Goal: Complete application form

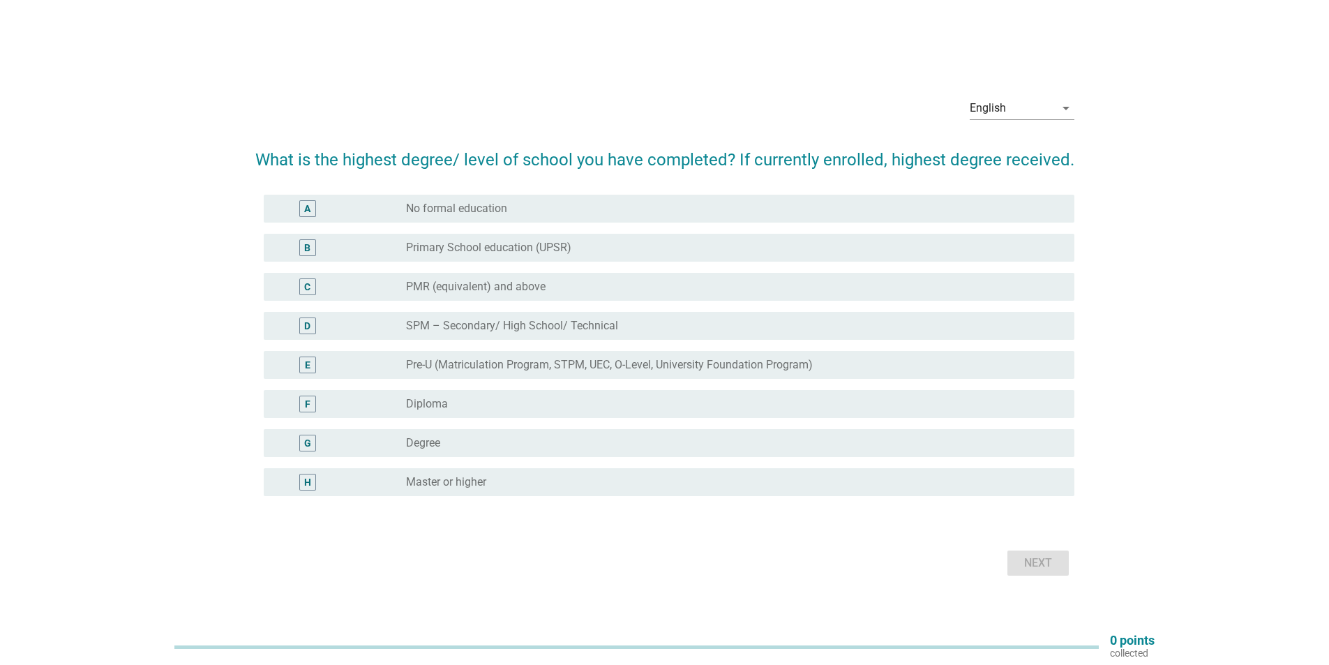
click at [508, 448] on div "radio_button_unchecked Degree" at bounding box center [729, 443] width 646 height 14
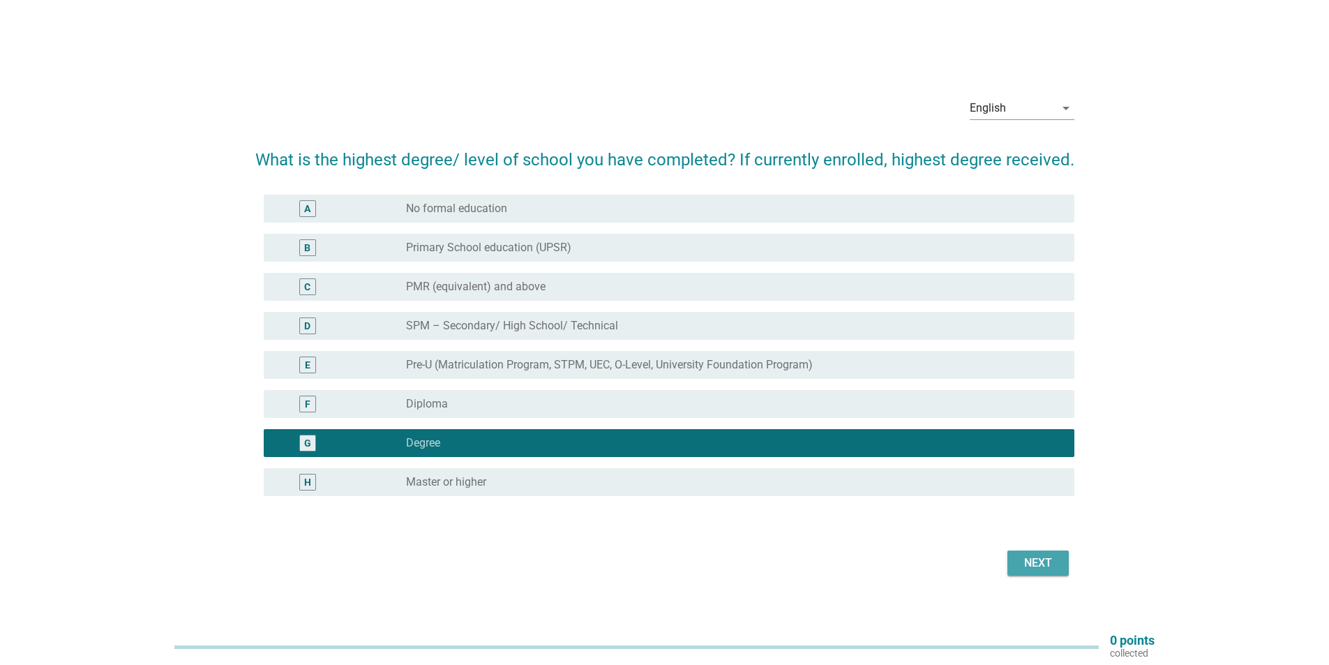
click at [1034, 557] on div "Next" at bounding box center [1037, 562] width 39 height 17
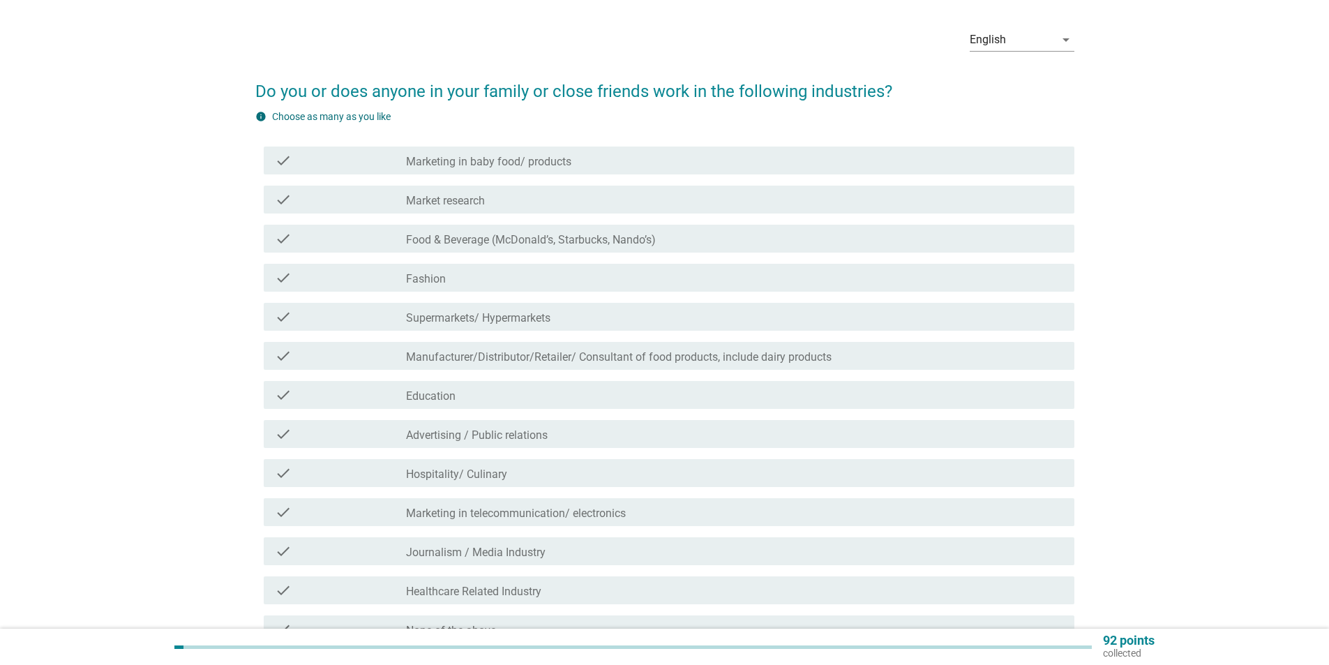
scroll to position [70, 0]
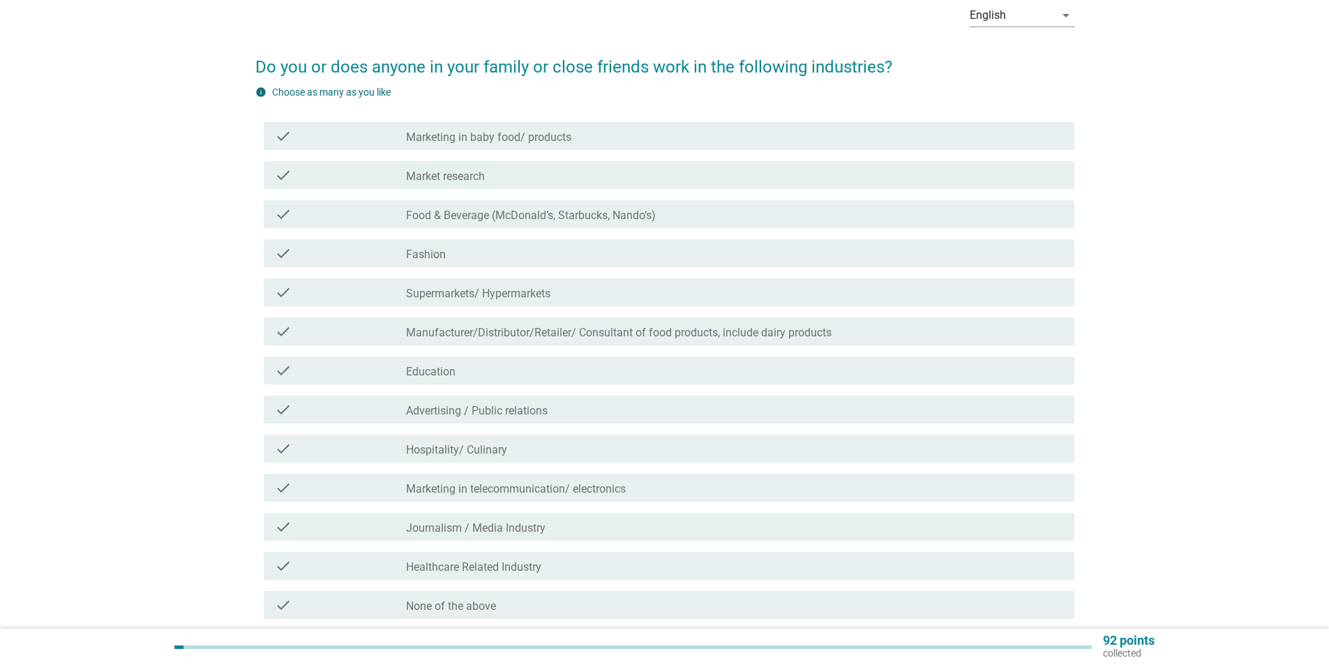
click at [597, 331] on label "Manufacturer/Distributor/Retailer/ Consultant of food products, include dairy p…" at bounding box center [618, 333] width 425 height 14
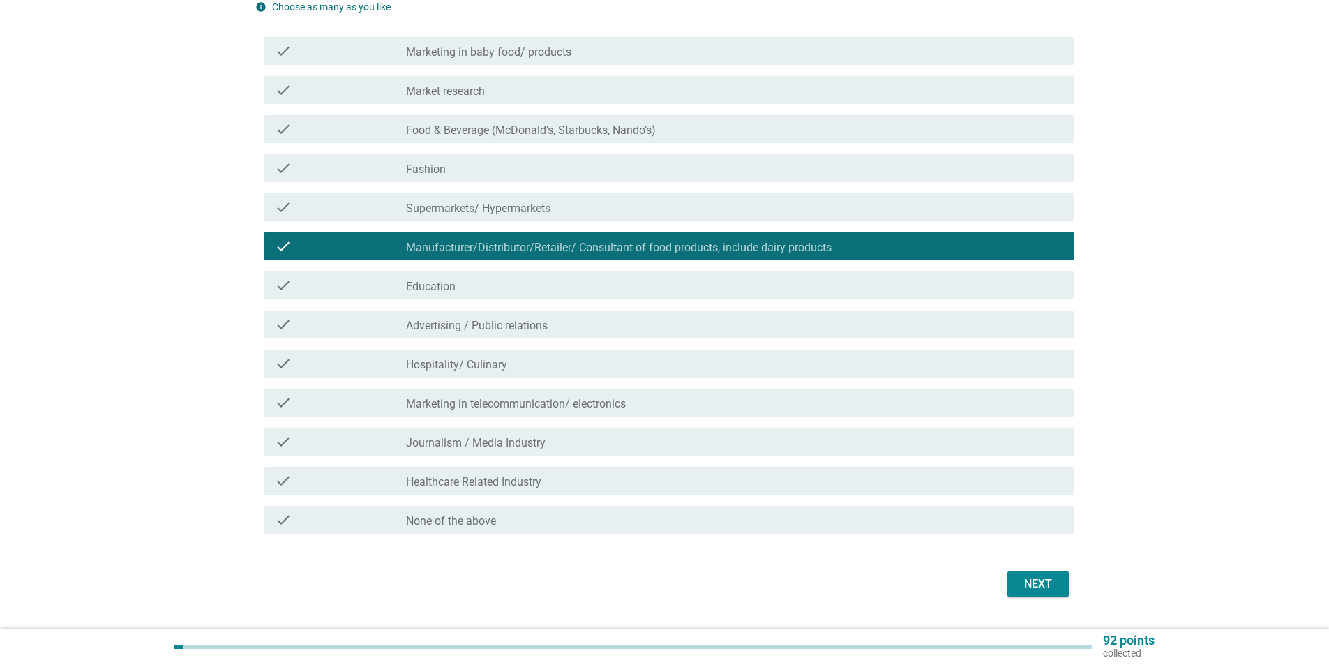
scroll to position [190, 0]
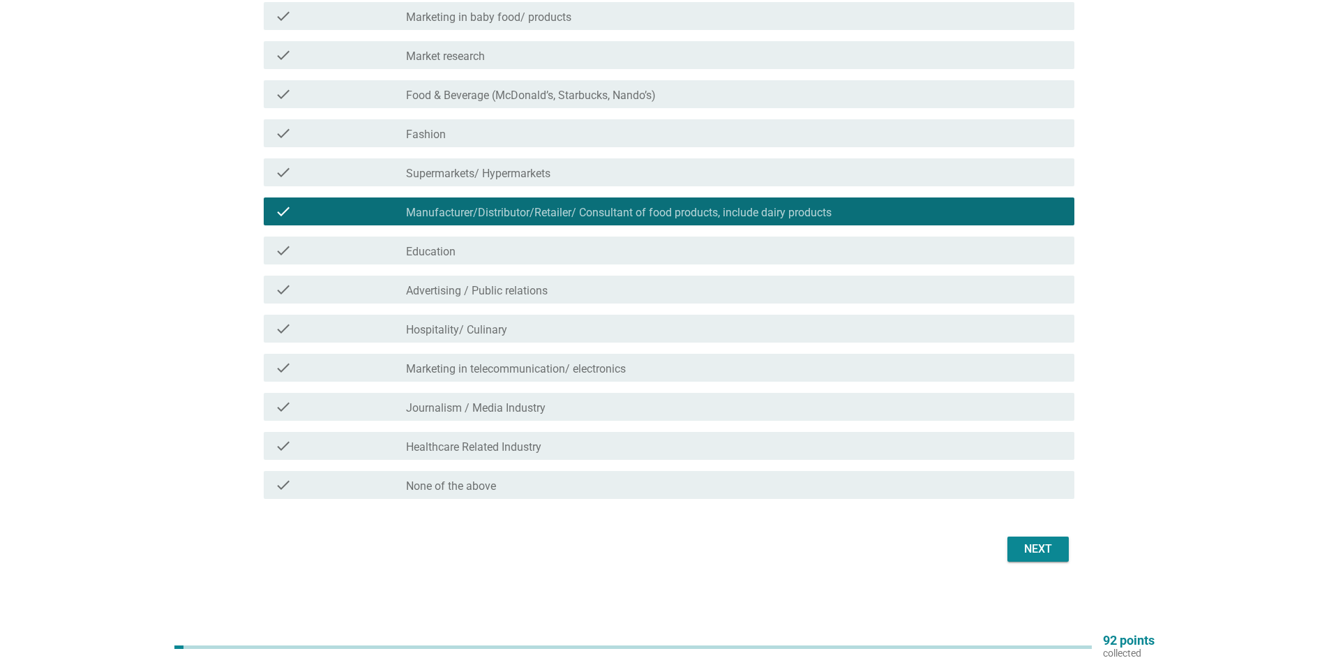
click at [1034, 536] on div "Next" at bounding box center [664, 548] width 819 height 33
click at [1032, 545] on div "Next" at bounding box center [1037, 549] width 39 height 17
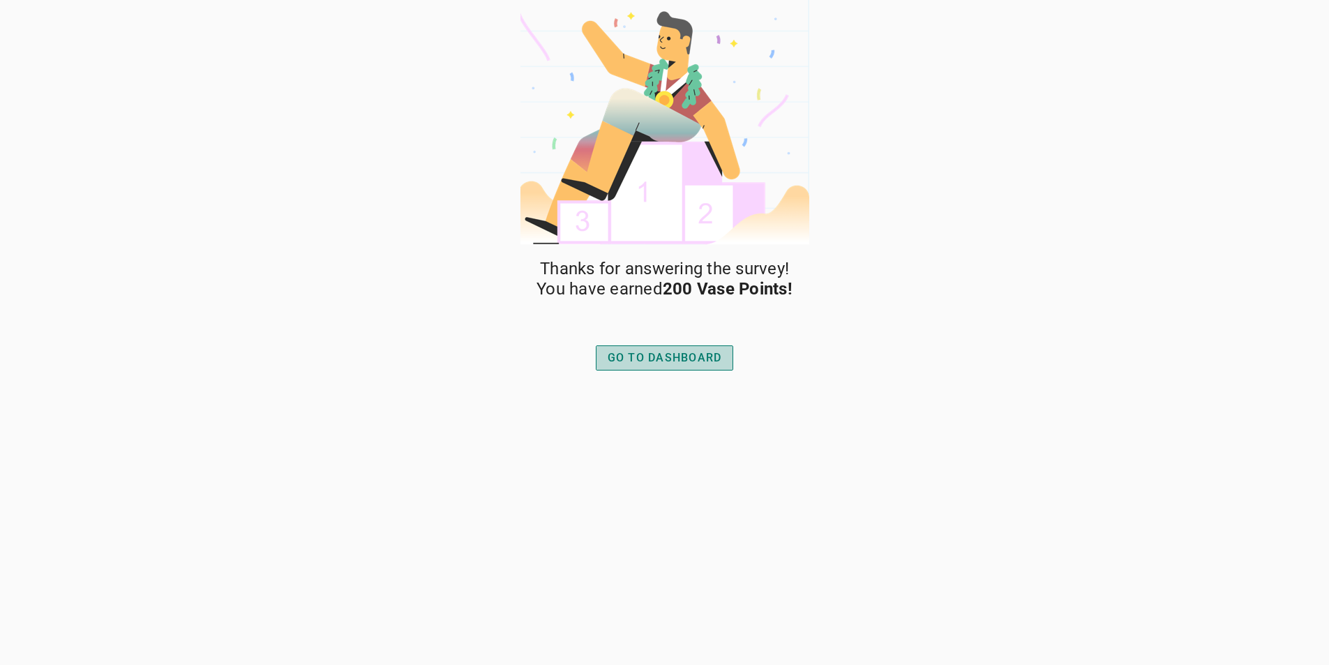
click at [637, 361] on div "GO TO DASHBOARD" at bounding box center [664, 357] width 114 height 17
